Goal: Complete application form

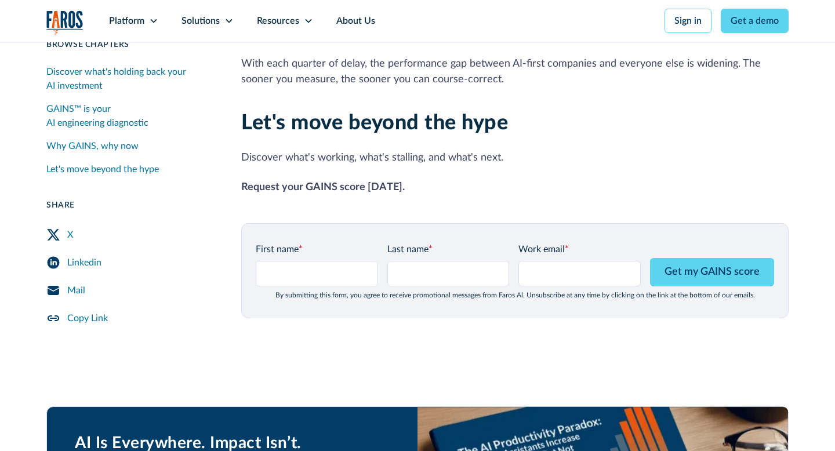
scroll to position [1390, 0]
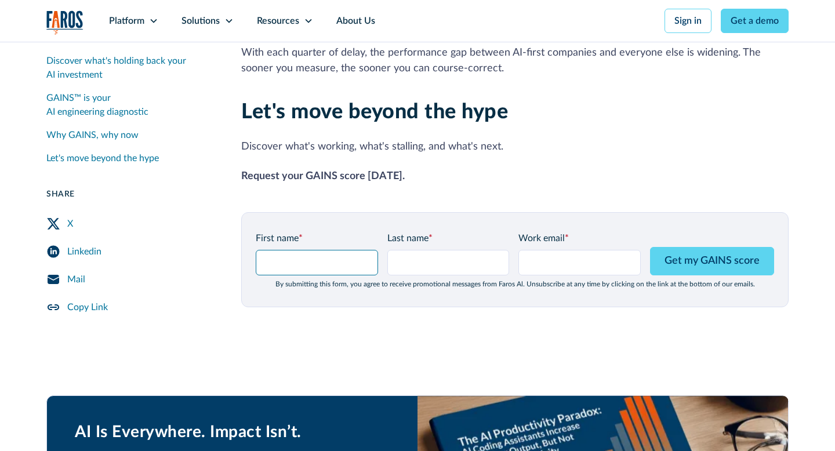
click at [313, 250] on input "GAINS Page Form - mid" at bounding box center [317, 263] width 122 height 26
type input "s"
type input "kuki"
click at [421, 250] on input "Last name *" at bounding box center [448, 263] width 122 height 26
type input "kuki"
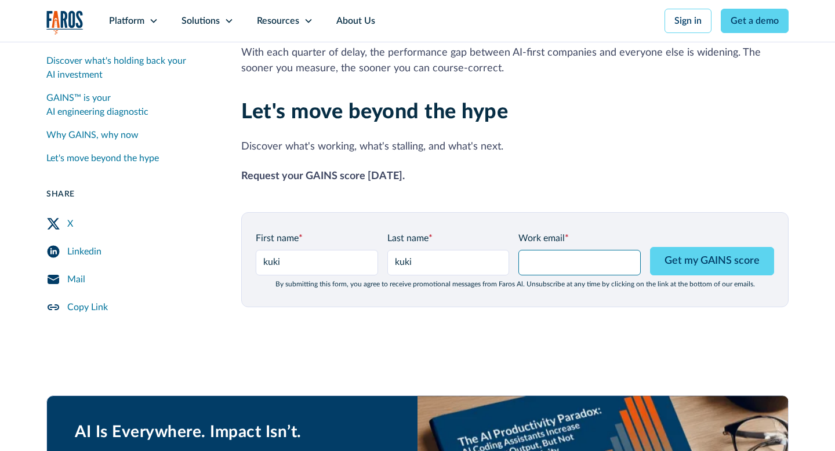
click at [589, 254] on input "Work email *" at bounding box center [580, 263] width 122 height 26
click at [579, 253] on input "or.markovich14@gmail.com" at bounding box center [580, 263] width 122 height 26
click at [592, 251] on input "[EMAIL_ADDRESS][DOMAIN_NAME]" at bounding box center [580, 263] width 122 height 26
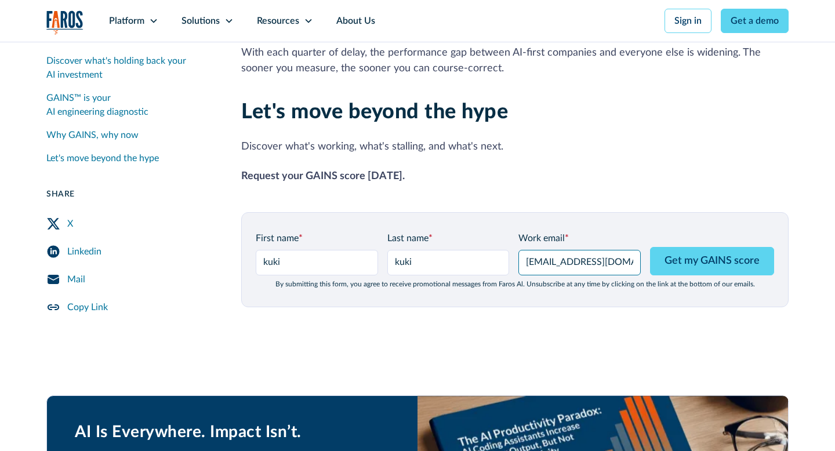
click at [592, 251] on input "[EMAIL_ADDRESS][DOMAIN_NAME]" at bounding box center [580, 263] width 122 height 26
click at [350, 259] on div "First name * kuki" at bounding box center [317, 253] width 122 height 44
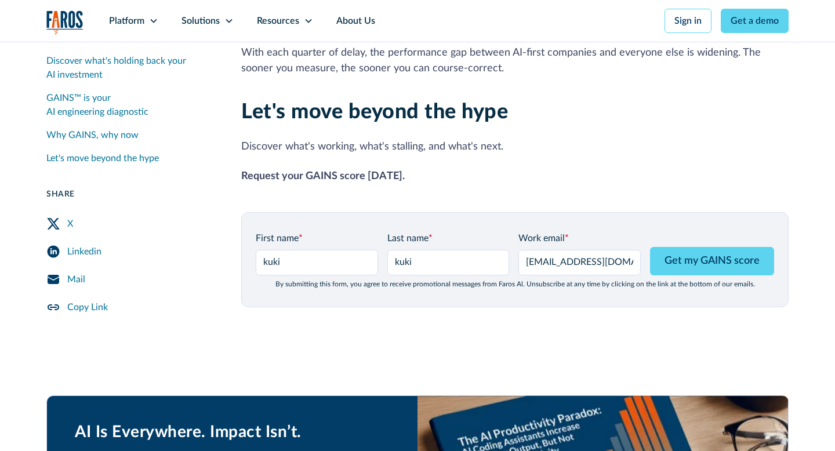
click at [593, 278] on div "First name * kuki Last name * kuki Work email * shiran@kukistrategies.com Get m…" at bounding box center [515, 259] width 548 height 95
click at [573, 250] on input "[EMAIL_ADDRESS][DOMAIN_NAME]" at bounding box center [580, 263] width 122 height 26
click at [560, 280] on div "First name * kuki Last name * kuki Work email * shiran@kukistrategies.com Get m…" at bounding box center [515, 259] width 548 height 95
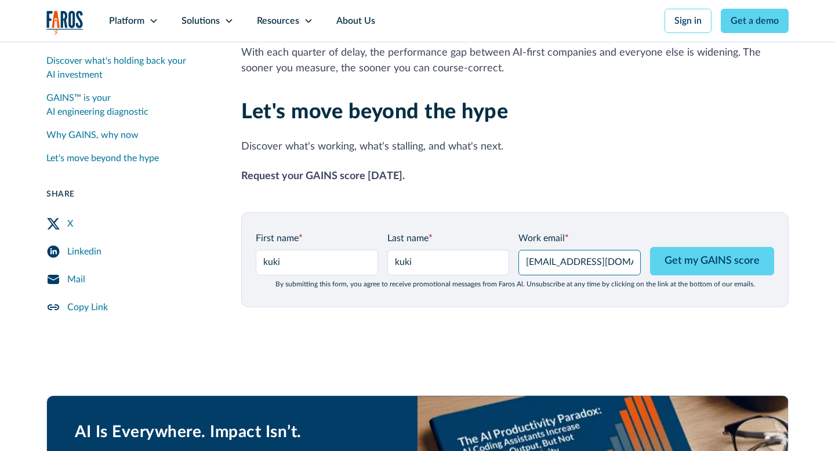
click at [604, 250] on input "[EMAIL_ADDRESS][DOMAIN_NAME]" at bounding box center [580, 263] width 122 height 26
click at [595, 251] on input "n" at bounding box center [580, 263] width 122 height 26
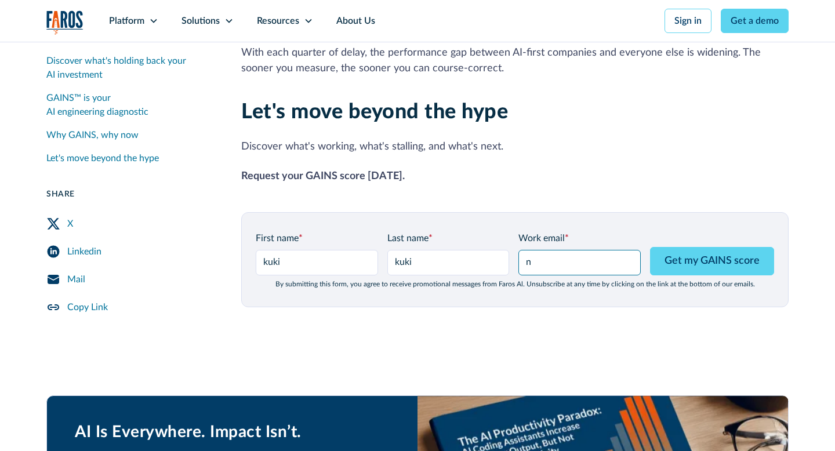
click at [595, 251] on input "n" at bounding box center [580, 263] width 122 height 26
type input "[EMAIL_ADDRESS][DOMAIN_NAME]"
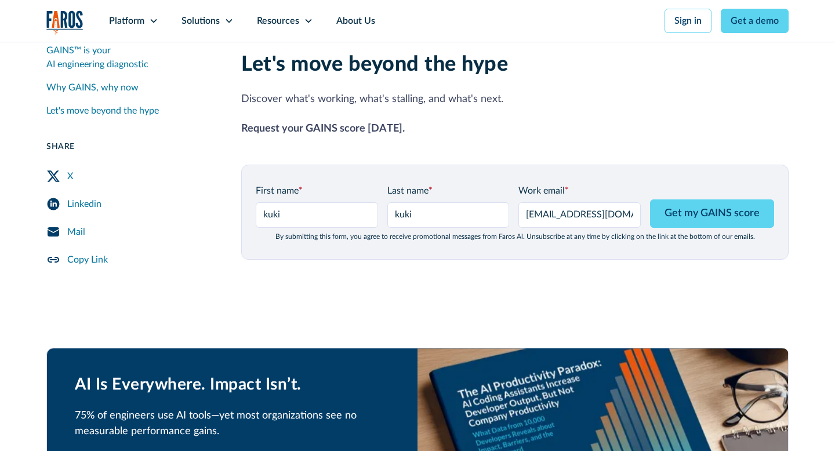
scroll to position [1436, 0]
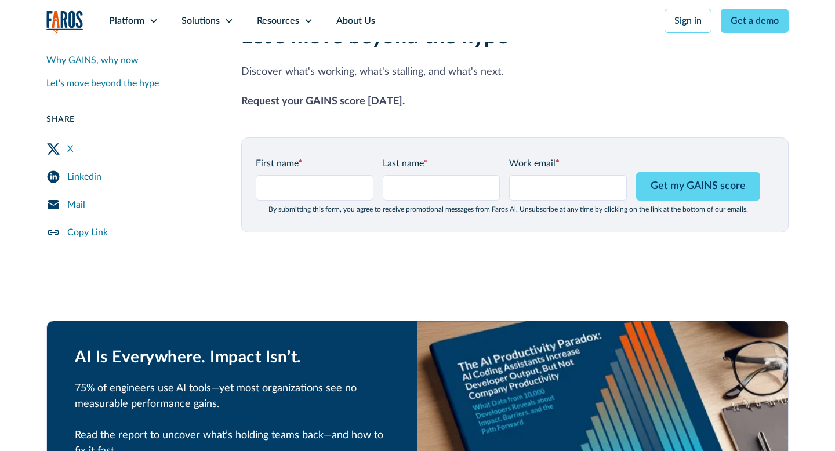
scroll to position [1480, 0]
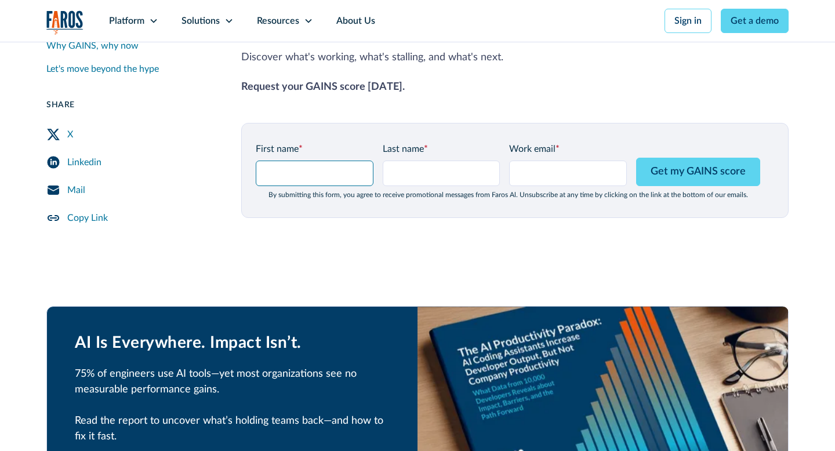
click at [302, 161] on input "GAINS Page Form - mid" at bounding box center [315, 174] width 118 height 26
click at [419, 161] on input "Last name *" at bounding box center [442, 174] width 118 height 26
click at [321, 161] on input "שירן" at bounding box center [315, 174] width 118 height 26
type input "Shiranjjj"
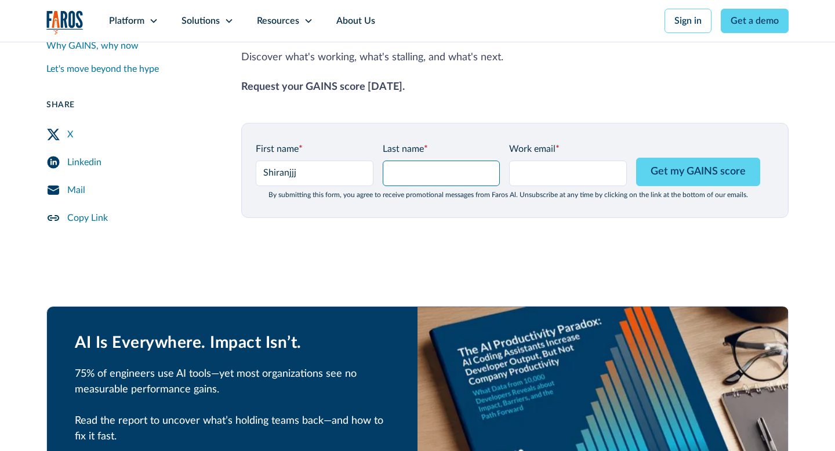
click at [439, 162] on input "Last name *" at bounding box center [442, 174] width 118 height 26
type input "test1"
click at [564, 161] on input "Work email *" at bounding box center [568, 174] width 118 height 26
type input "[EMAIL_ADDRESS][DOMAIN_NAME]"
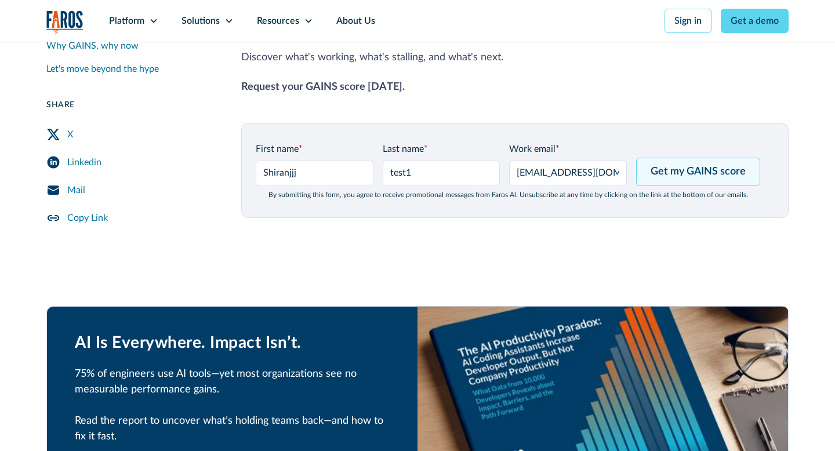
click at [679, 160] on input "Get my GAINS score" at bounding box center [698, 172] width 124 height 28
type input "Please wait..."
